Goal: Transaction & Acquisition: Book appointment/travel/reservation

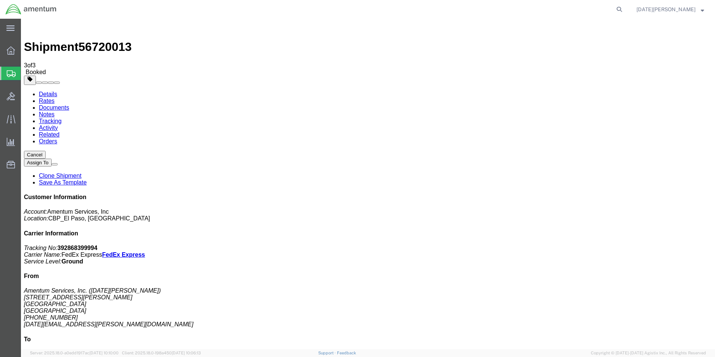
click at [0, 0] on span "Create from Template" at bounding box center [0, 0] width 0 height 0
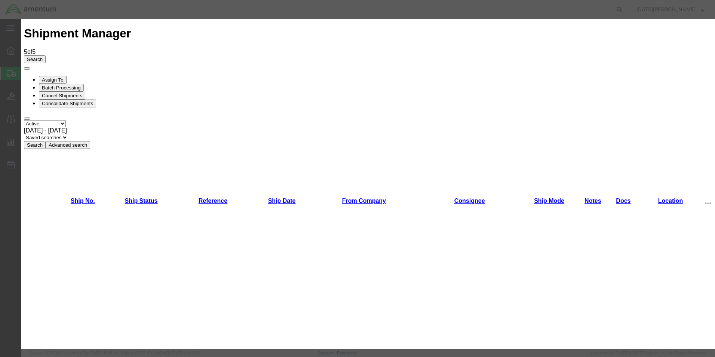
scroll to position [336, 0]
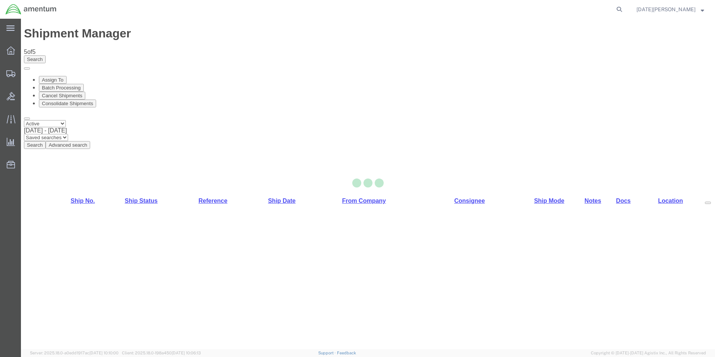
select select "49939"
select select "49920"
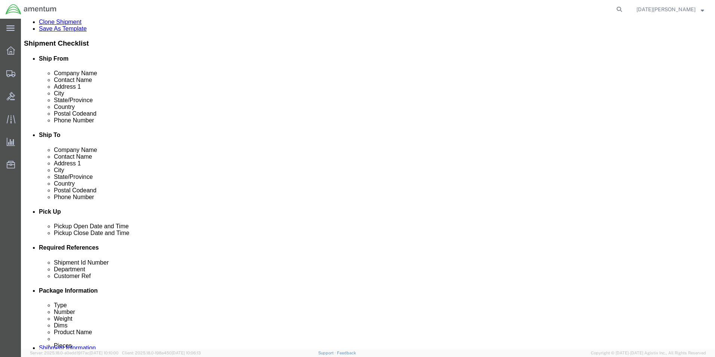
scroll to position [299, 0]
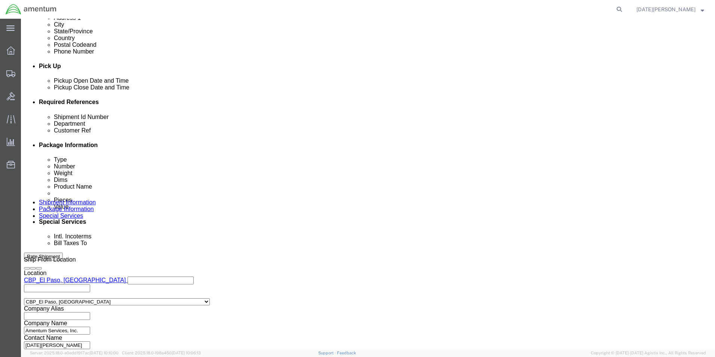
drag, startPoint x: 144, startPoint y: 159, endPoint x: 0, endPoint y: 153, distance: 144.4
click html "Shipment 56720943 New Details Rates Documents Notes Tracking Activity Related O…"
type input "96150`"
type input "`"
type input "CBP"
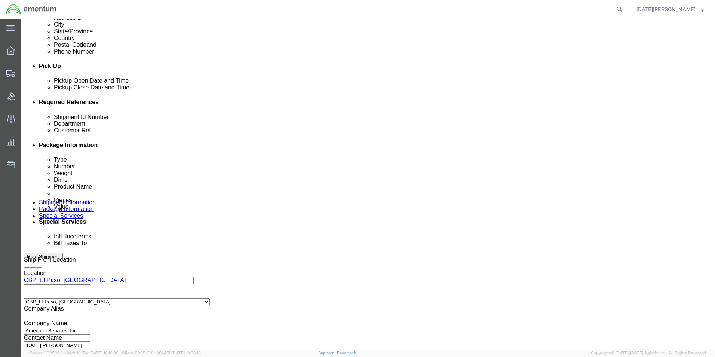
type input "96150"
click input "96150`"
type input "96150"
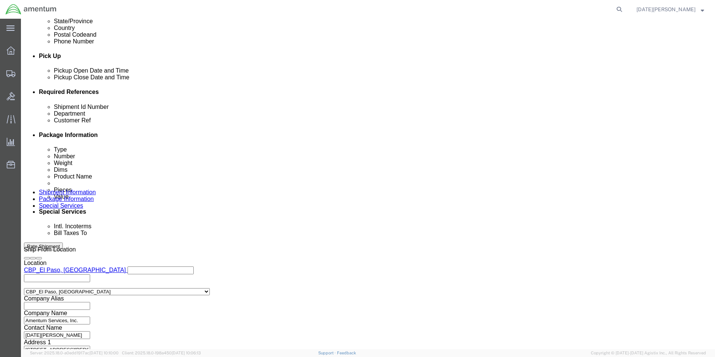
scroll to position [312, 0]
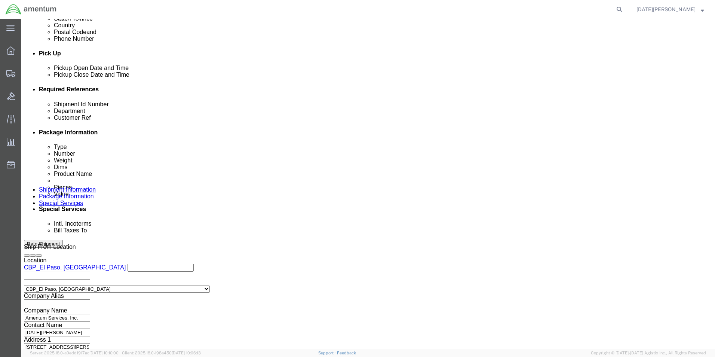
click button "Continue"
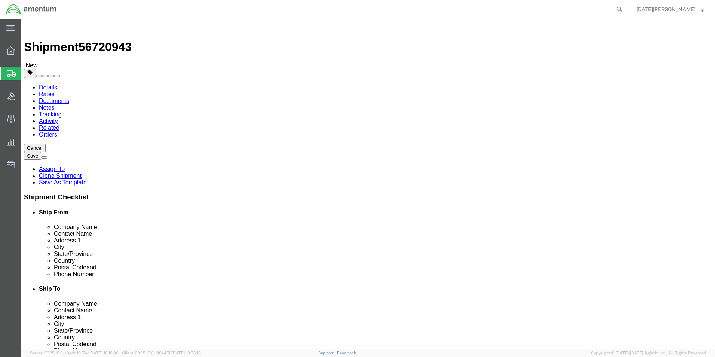
drag, startPoint x: 129, startPoint y: 160, endPoint x: 6, endPoint y: 181, distance: 124.7
click html "Shipment 56720943 New Details Rates Documents Notes Tracking Activity Related O…"
type input "24"
type input "20"
type input "12"
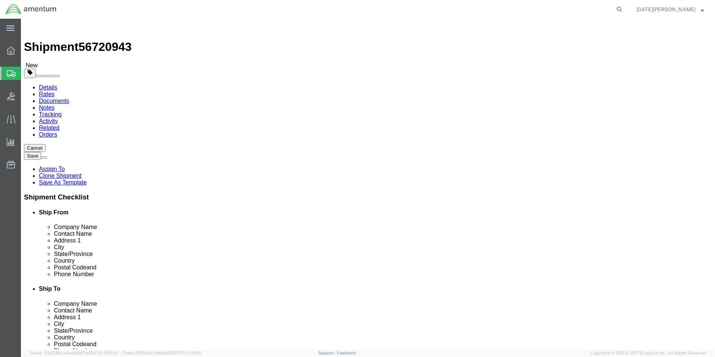
type input "77"
click dd "60.00 USD"
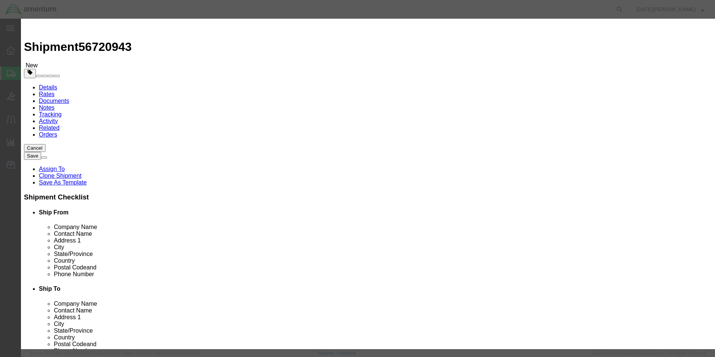
drag, startPoint x: 239, startPoint y: 74, endPoint x: 182, endPoint y: 79, distance: 56.3
click div "Pieces 12.00 Select Bag Barrels 100Board Feet Bottle Box Blister Pack Carats Ca…"
type input "36"
drag, startPoint x: 253, startPoint y: 84, endPoint x: 157, endPoint y: 85, distance: 96.5
click div "Total Value 180 Select ADP AED AFN ALL AMD AOA ARS ATS AUD AWG AZN BAM BBD BDT …"
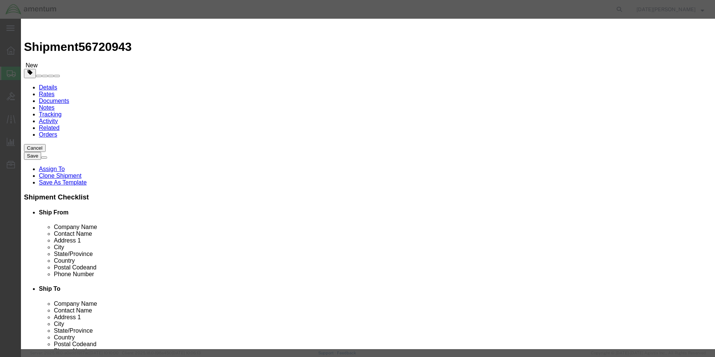
type input "3"
type input "480"
select select "USD"
drag, startPoint x: 242, startPoint y: 52, endPoint x: 161, endPoint y: 53, distance: 80.8
click div "Product Name PAINT BRUSHES"
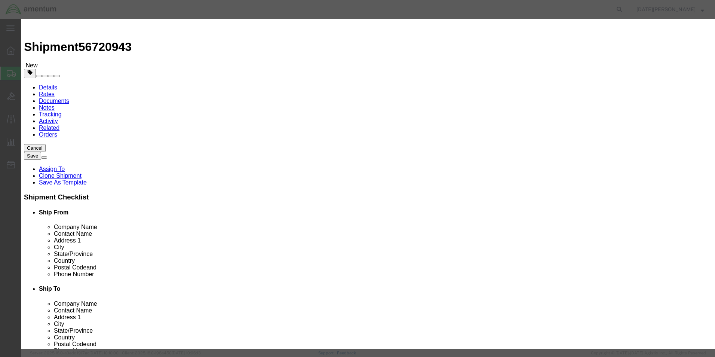
type input "OIL, AEROSHELL"
click button "Save & Close"
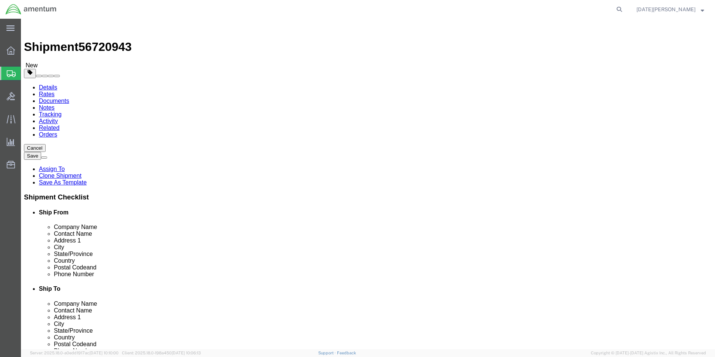
drag, startPoint x: 610, startPoint y: 333, endPoint x: 589, endPoint y: 313, distance: 29.1
click button "Rate Shipment"
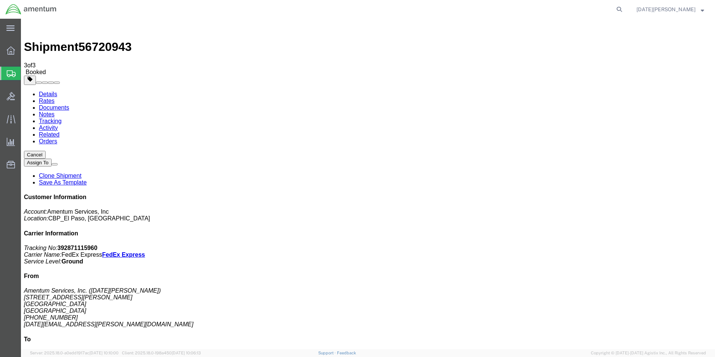
drag, startPoint x: 213, startPoint y: 246, endPoint x: 153, endPoint y: 182, distance: 87.8
click at [0, 0] on span "Create from Template" at bounding box center [0, 0] width 0 height 0
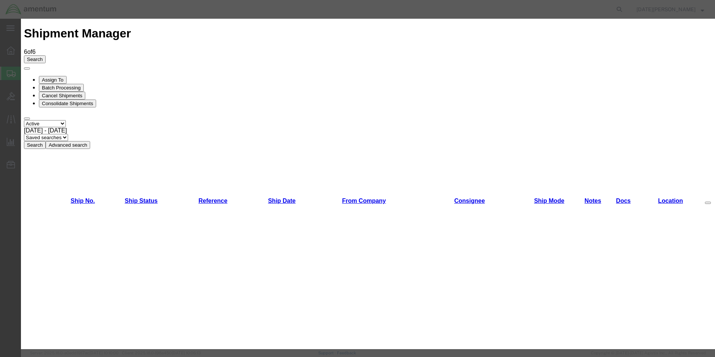
scroll to position [374, 0]
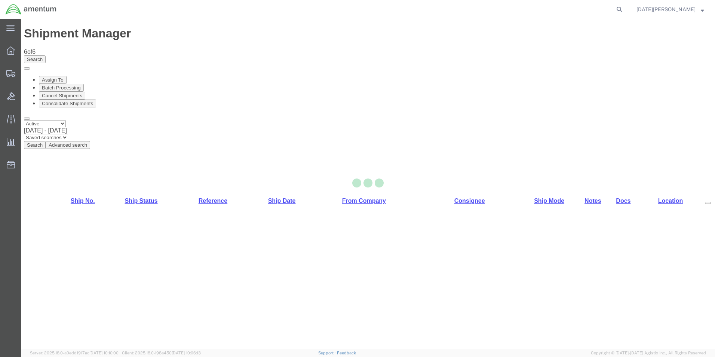
select select "49939"
select select "49916"
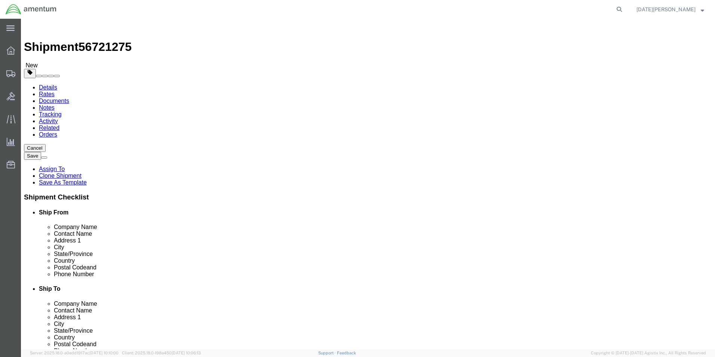
scroll to position [299, 0]
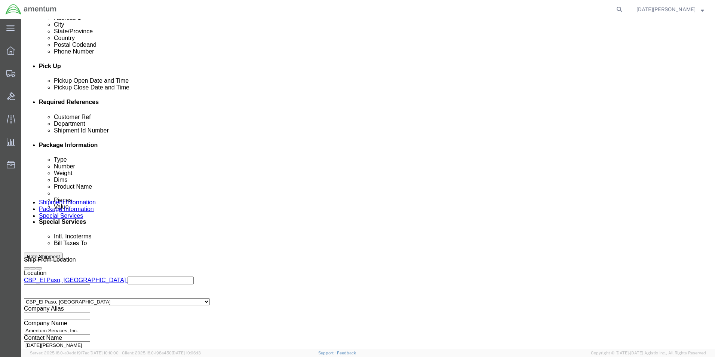
drag, startPoint x: 109, startPoint y: 161, endPoint x: 55, endPoint y: 163, distance: 53.9
click div "Customer Ref USAGE#"
type input "96151"
click button "Continue"
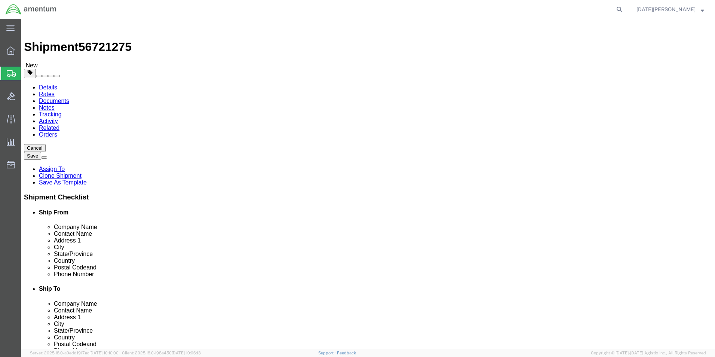
click input "text"
type input "16"
type input "15"
type input "3"
type input "15.30"
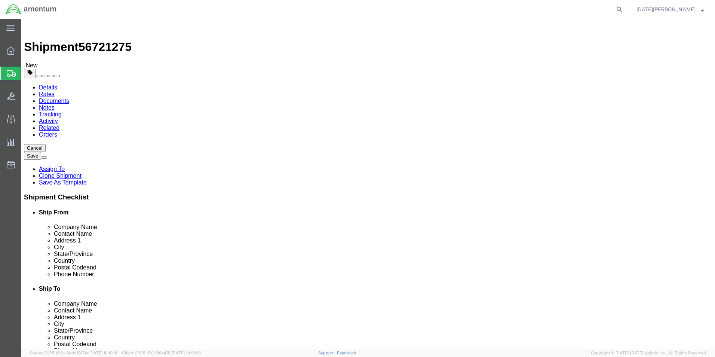
click link "Add Content"
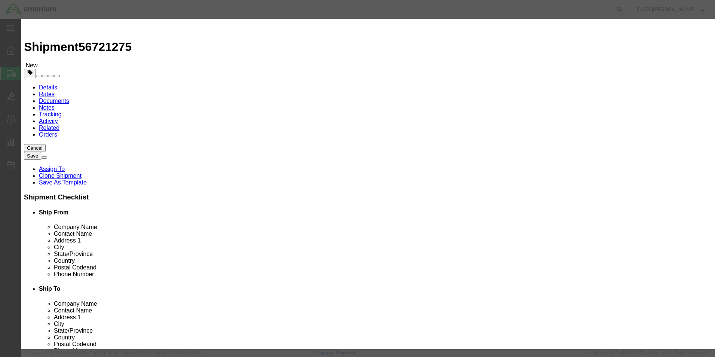
click input "text"
type input "HELI HEEL PLATE"
type input "4"
type input "500"
select select "USD"
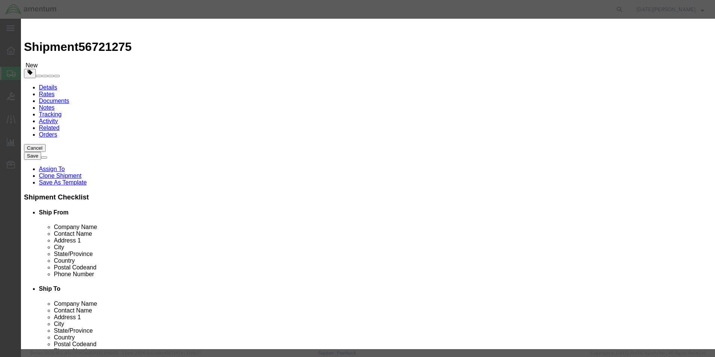
click button "Save & Close"
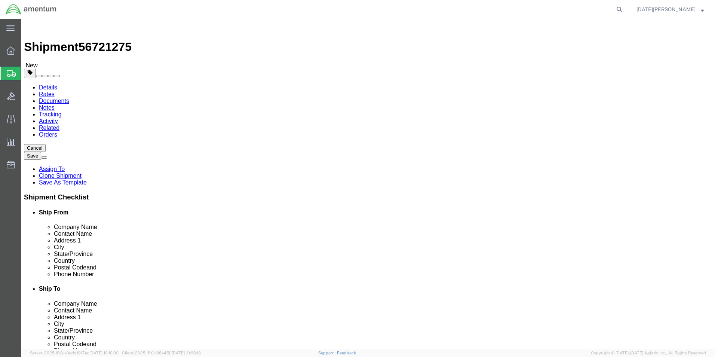
click button "Rate Shipment"
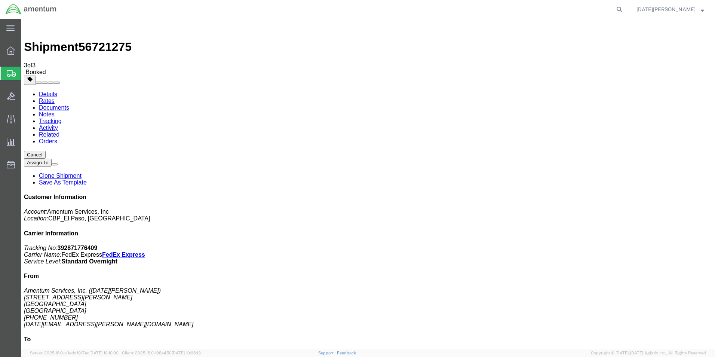
click at [0, 0] on span "Create from Template" at bounding box center [0, 0] width 0 height 0
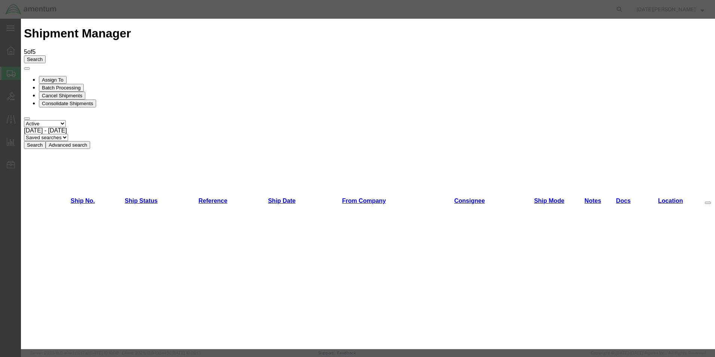
scroll to position [411, 0]
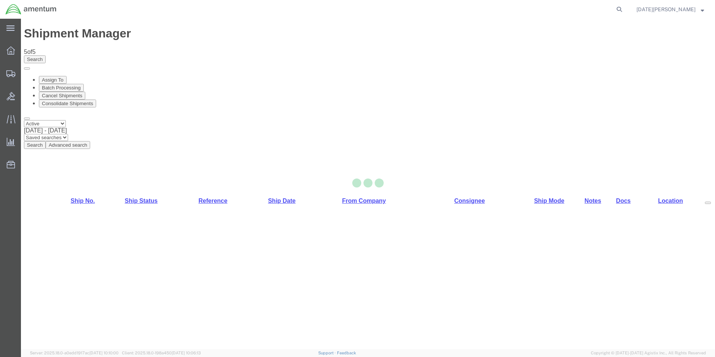
select select "49939"
select select "49947"
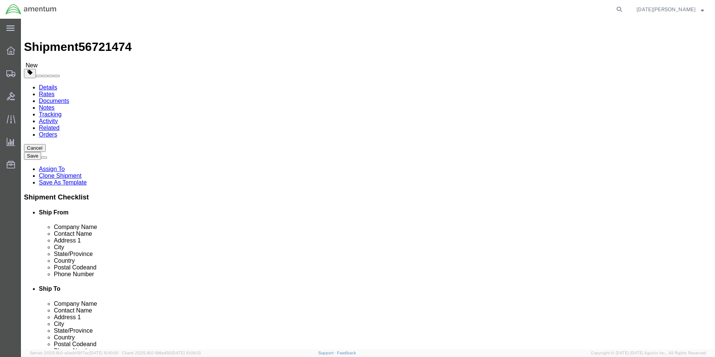
type input "SAC"
select select "49943"
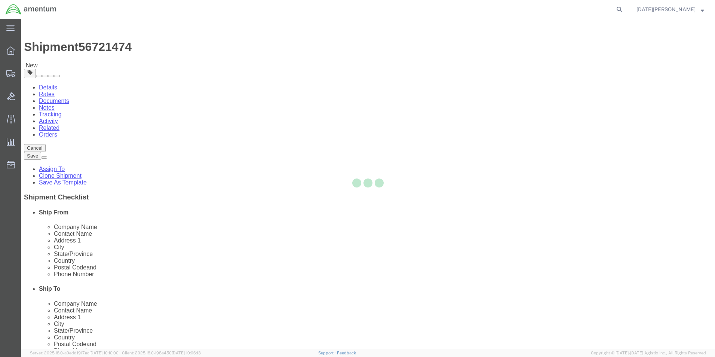
type input "95652"
type input "[PHONE_NUMBER]"
type input "[PERSON_NAME][EMAIL_ADDRESS][PERSON_NAME][DOMAIN_NAME]"
select select "CA"
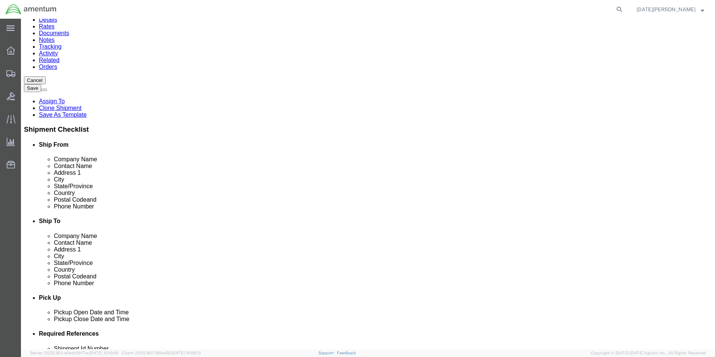
scroll to position [187, 0]
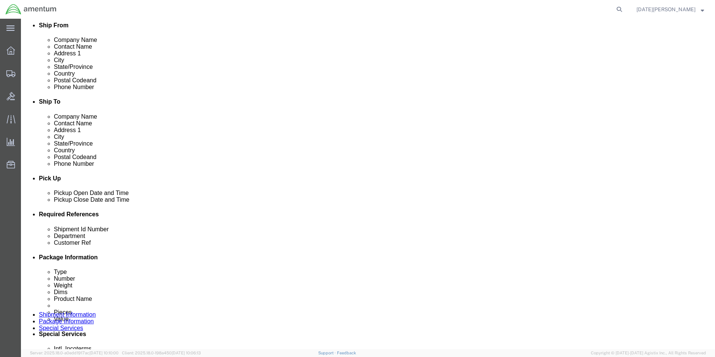
click input "text"
type input "96123"
type input "CBP"
type input "96123"
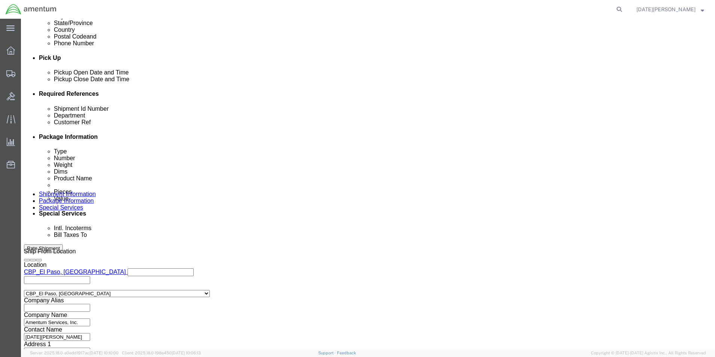
scroll to position [312, 0]
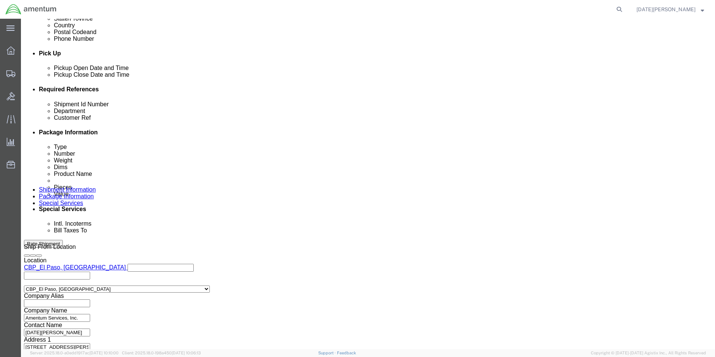
click button "Continue"
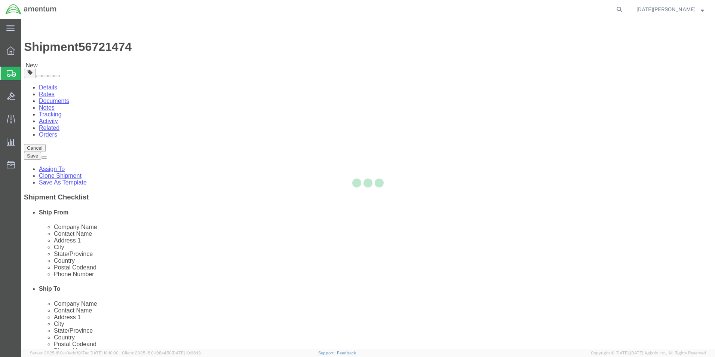
select select "YRPK"
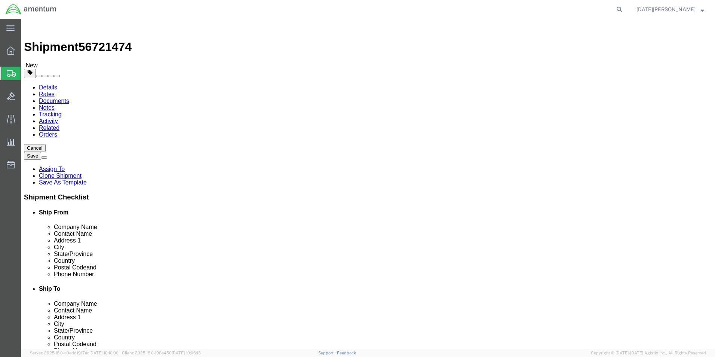
click input "text"
type input "12"
type input "8"
type input "1.75"
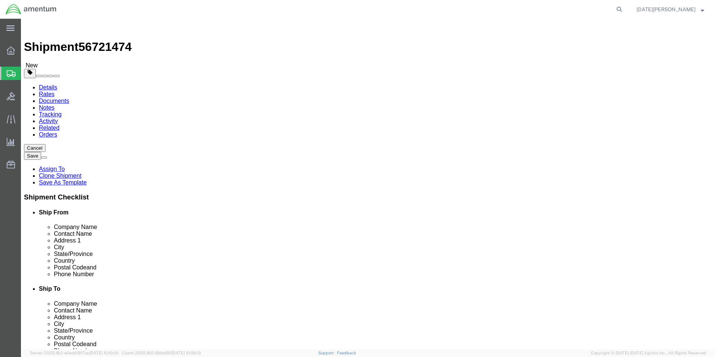
click link "Add Content"
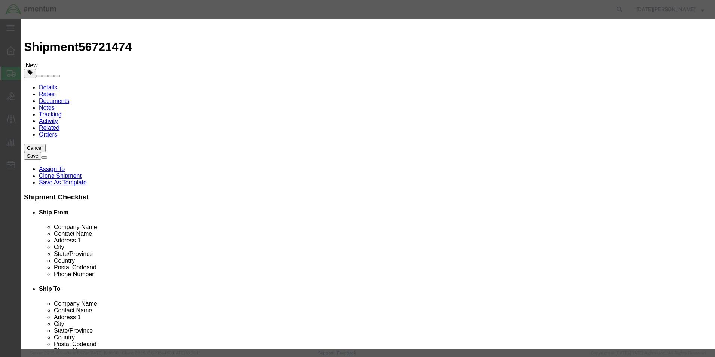
click input "text"
type input "L"
type input "AIRCRAFT LAMP"
type input "1"
type input "250"
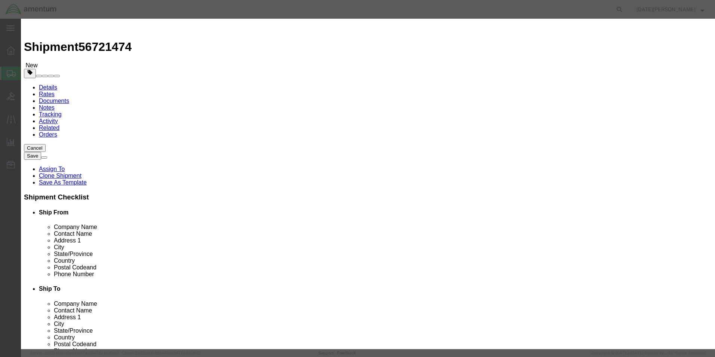
select select "USD"
click button "Save & Close"
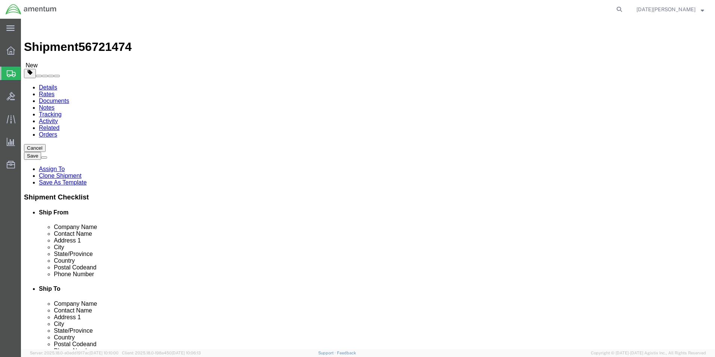
click button "Rate Shipment"
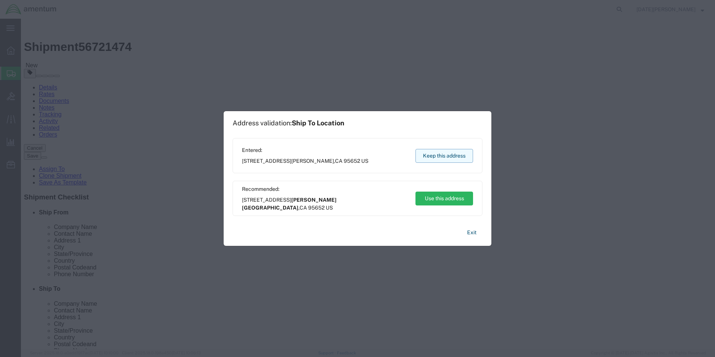
click at [451, 154] on button "Keep this address" at bounding box center [444, 156] width 58 height 14
